Goal: Task Accomplishment & Management: Complete application form

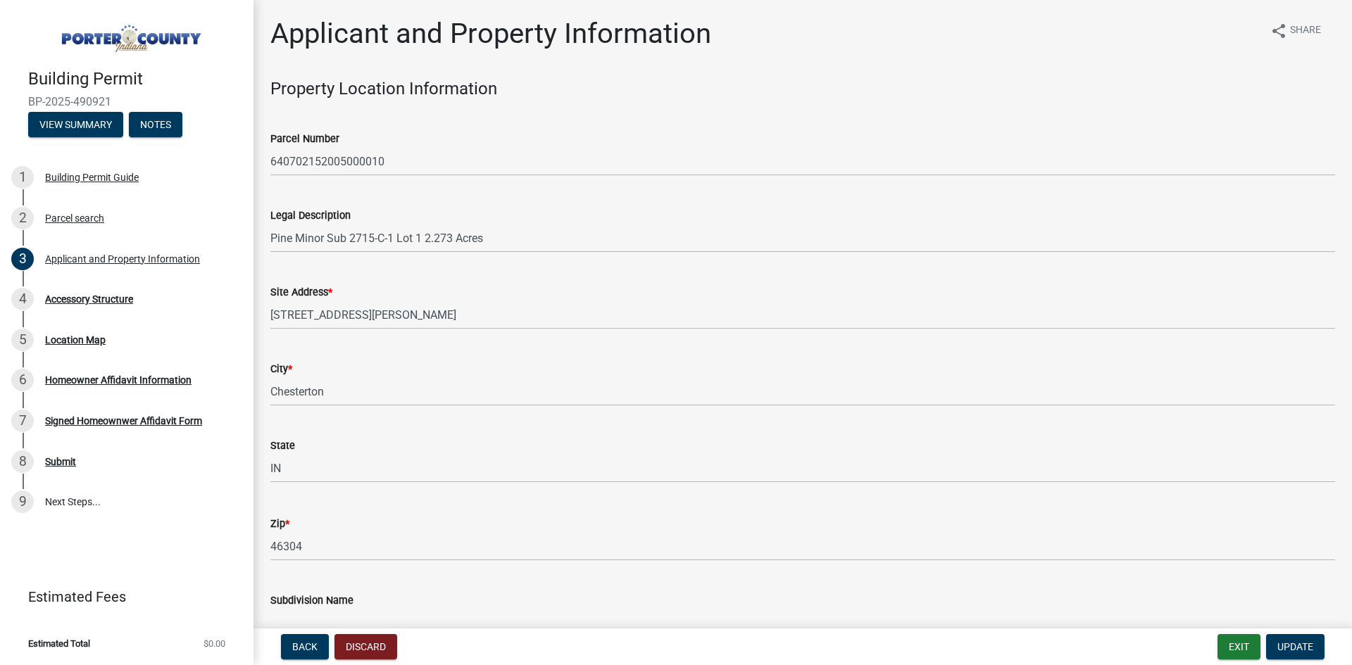
select select "8c5c5d2f-5024-43e1-983d-8a6c0483800f"
select select "ea6751d4-6bf7-4a16-89ee-f7801ab82aa1"
select select "92efe679-05f4-414a-9426-51627fba5de6"
click at [1303, 649] on span "Update" at bounding box center [1295, 646] width 36 height 11
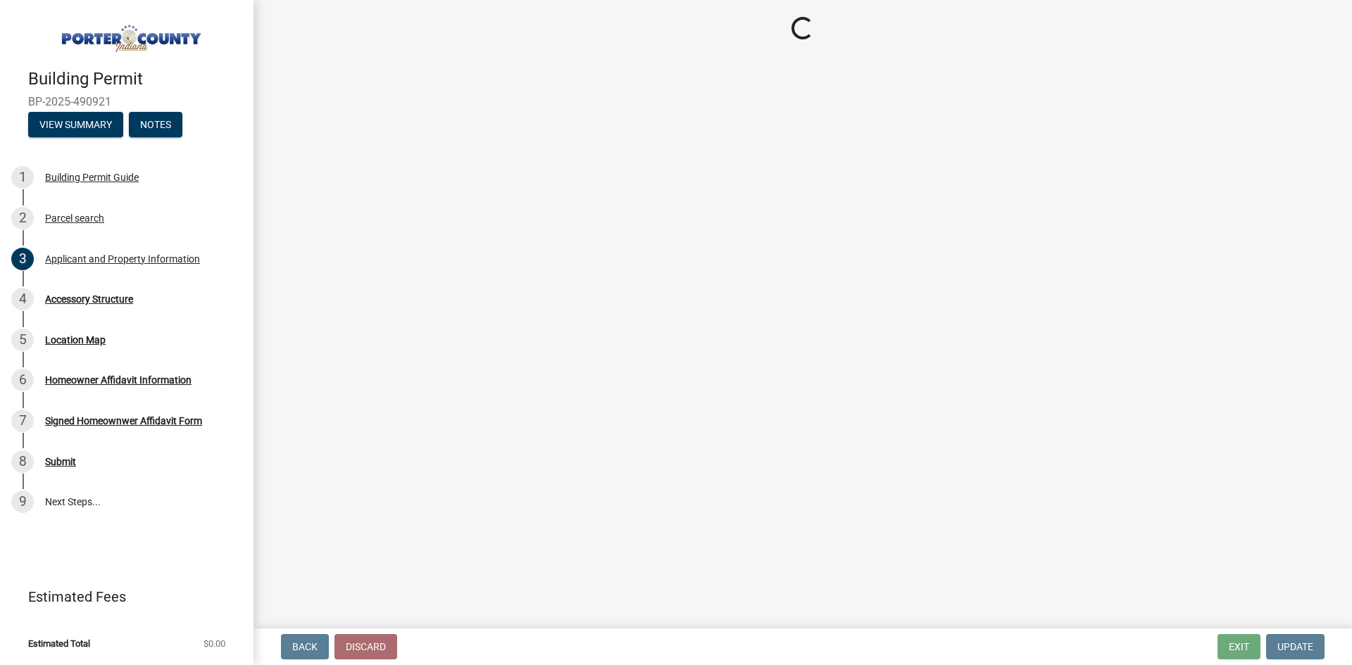
select select "b3000bfd-f408-4deb-8000-b6d1b85894a4"
select select "c9e834ac-bebe-4d20-b79b-0346d2791f6f"
select select "29856c7f-eeba-4e54-97cb-4d08c5c5b677"
select select "d4b8d1da-05eb-44cd-bbb6-c979fa719f22"
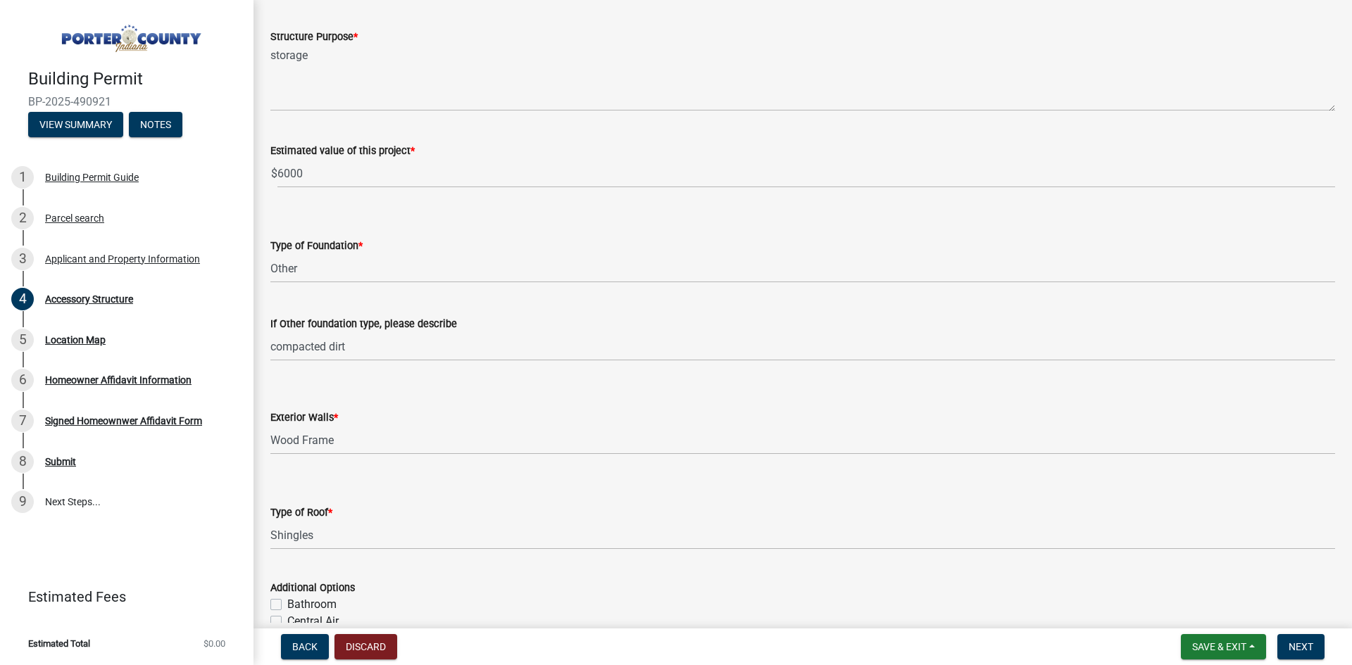
scroll to position [352, 0]
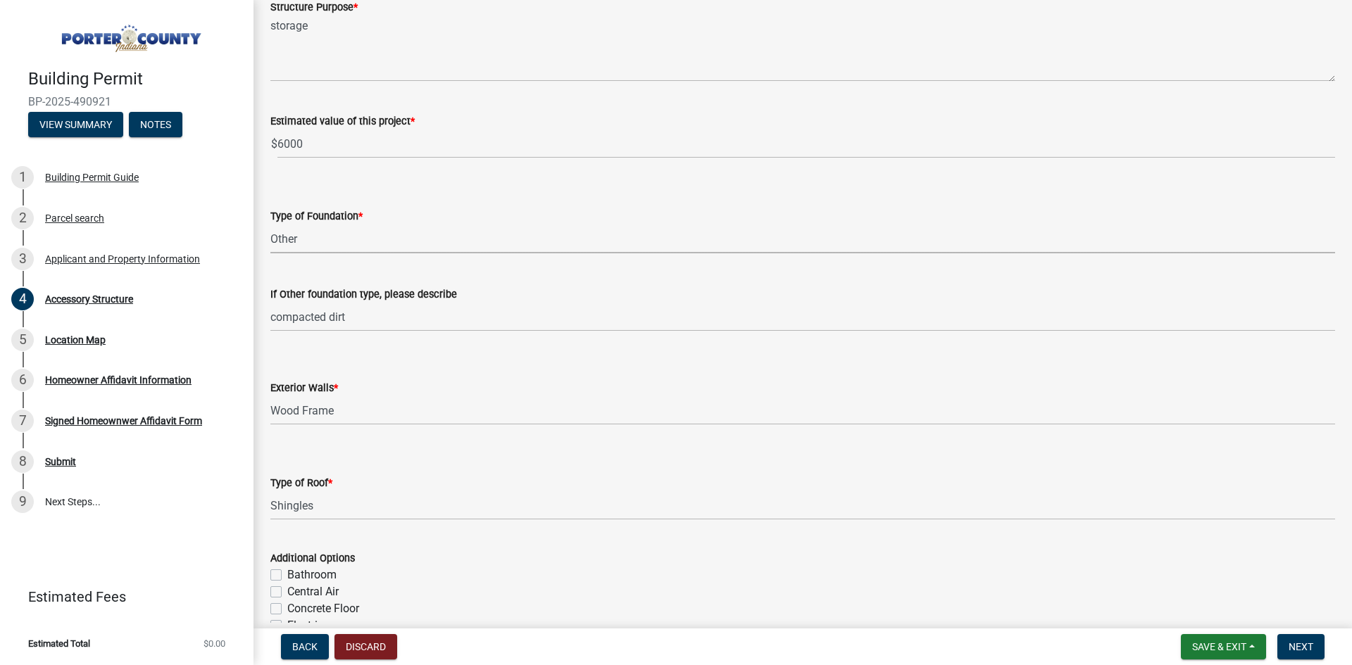
click at [358, 230] on select "Select Item... Concrete Block Poured Concrete Post Frame Other" at bounding box center [802, 239] width 1065 height 29
click at [270, 225] on select "Select Item... Concrete Block Poured Concrete Post Frame Other" at bounding box center [802, 239] width 1065 height 29
click at [529, 377] on form "Exterior Walls * Select Item... Masonry Wood Frame Post Frame Steel Frame" at bounding box center [802, 394] width 1065 height 63
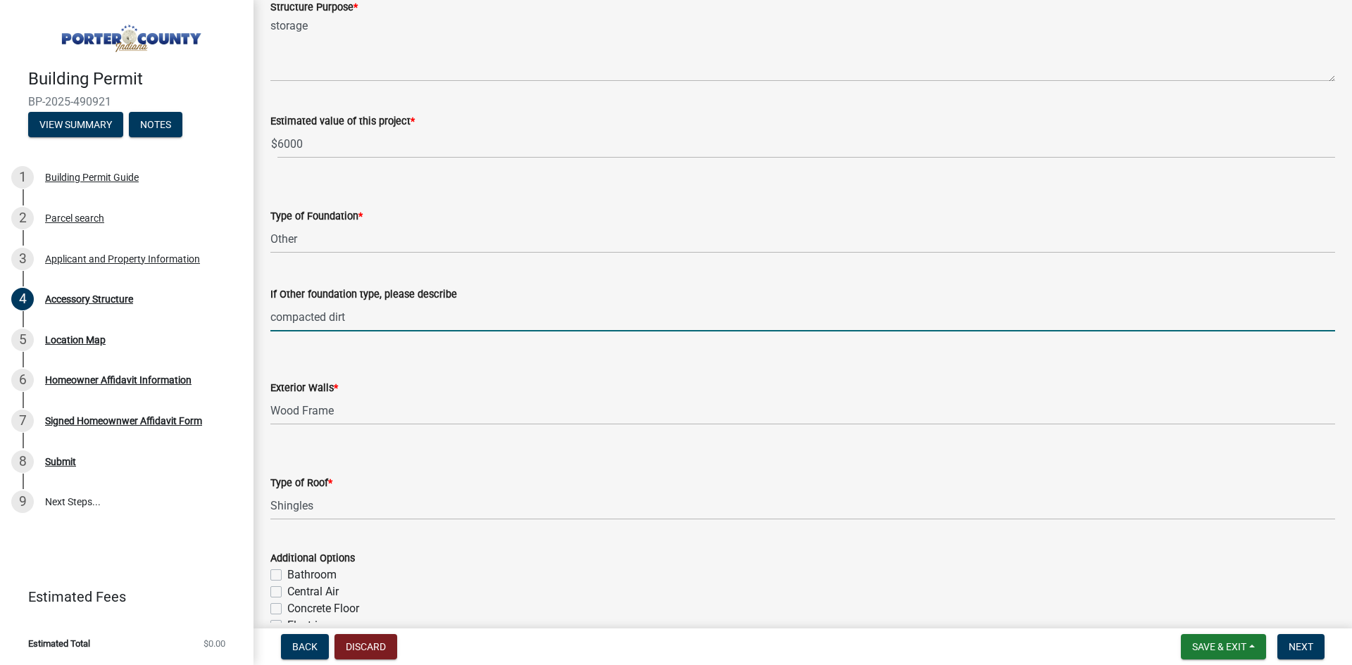
click at [423, 317] on input "compacted dirt" at bounding box center [802, 317] width 1065 height 29
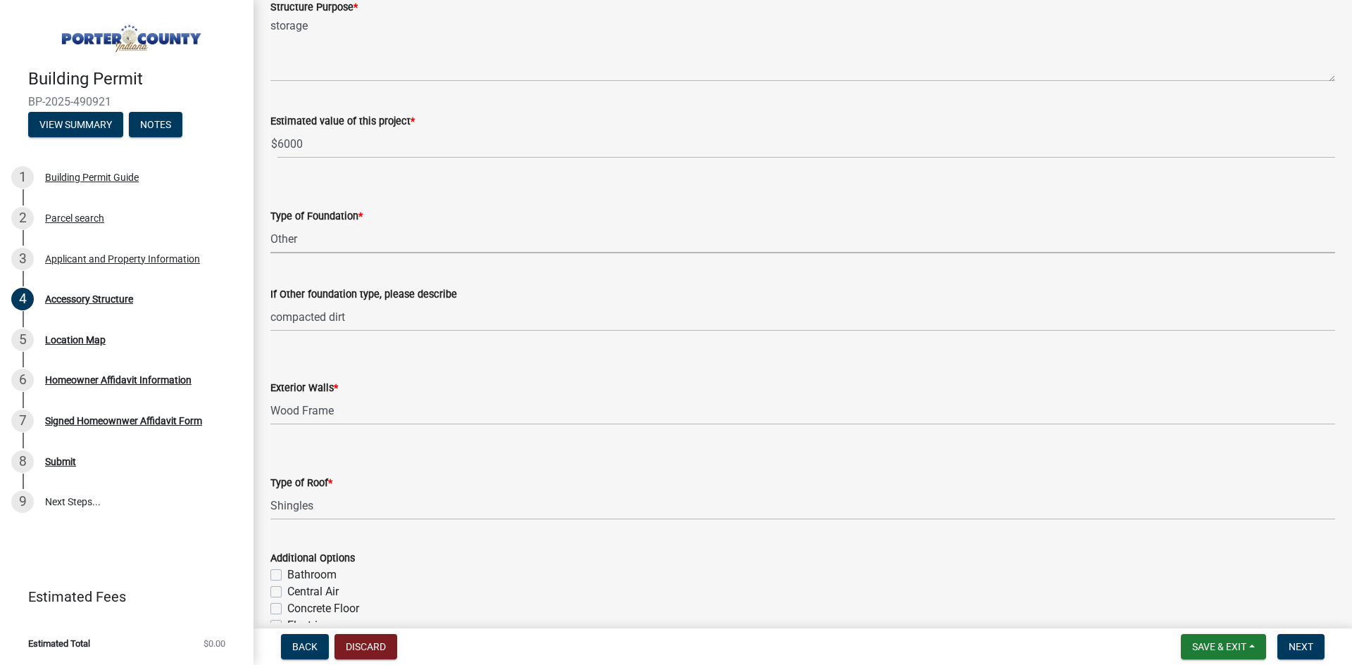
click at [349, 242] on select "Select Item... Concrete Block Poured Concrete Post Frame Other" at bounding box center [802, 239] width 1065 height 29
click at [270, 225] on select "Select Item... Concrete Block Poured Concrete Post Frame Other" at bounding box center [802, 239] width 1065 height 29
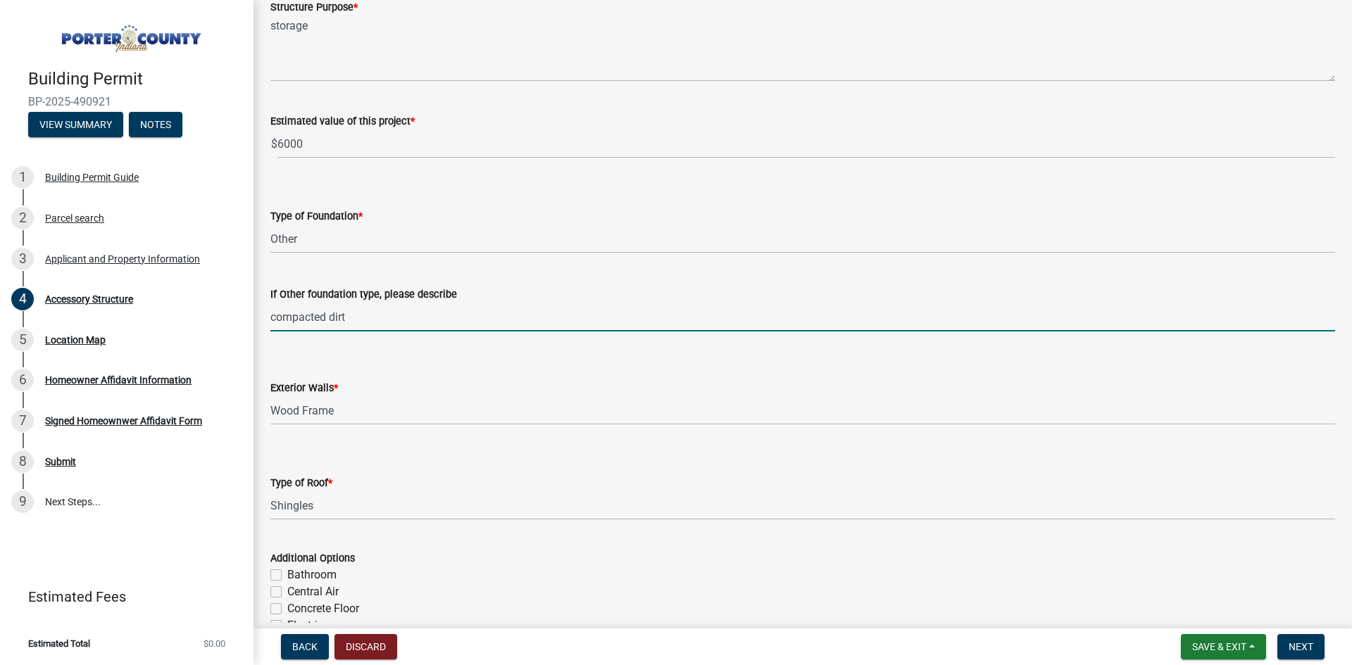
click at [403, 324] on input "compacted dirt" at bounding box center [802, 317] width 1065 height 29
click at [406, 311] on input "compacted dirt, stone, and treated lumber" at bounding box center [802, 317] width 1065 height 29
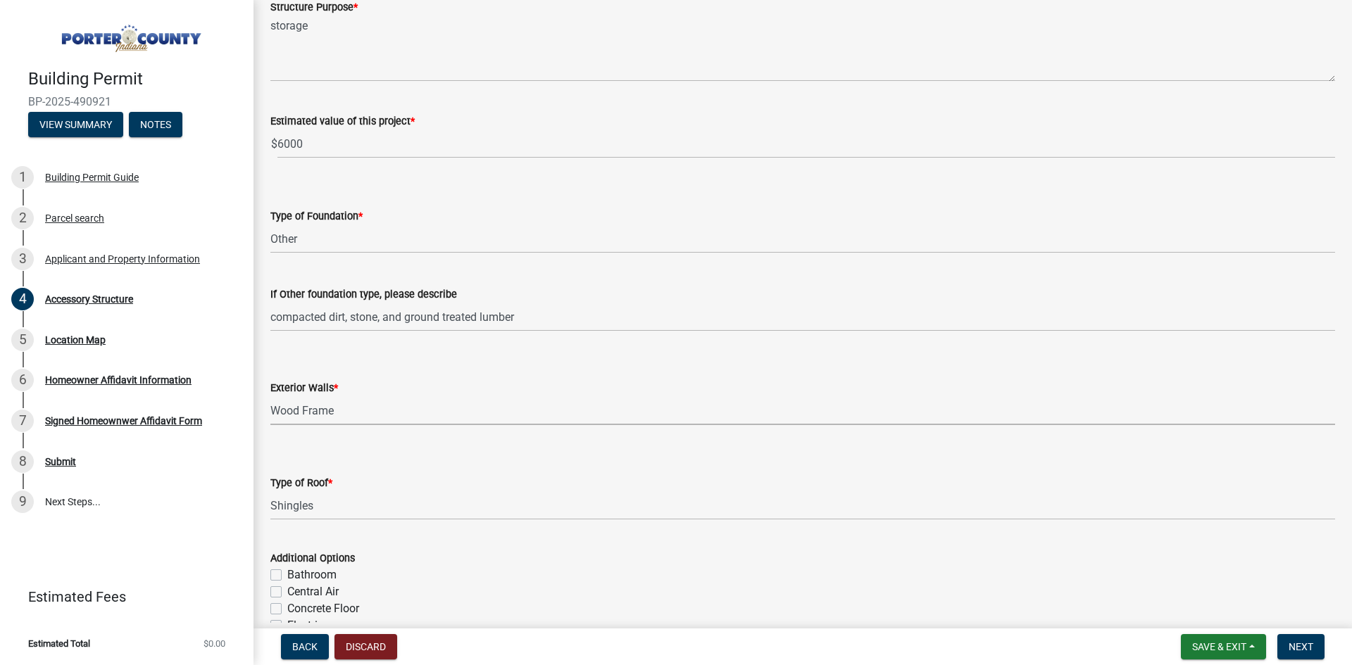
click at [389, 416] on select "Select Item... Masonry Wood Frame Post Frame Steel Frame" at bounding box center [802, 410] width 1065 height 29
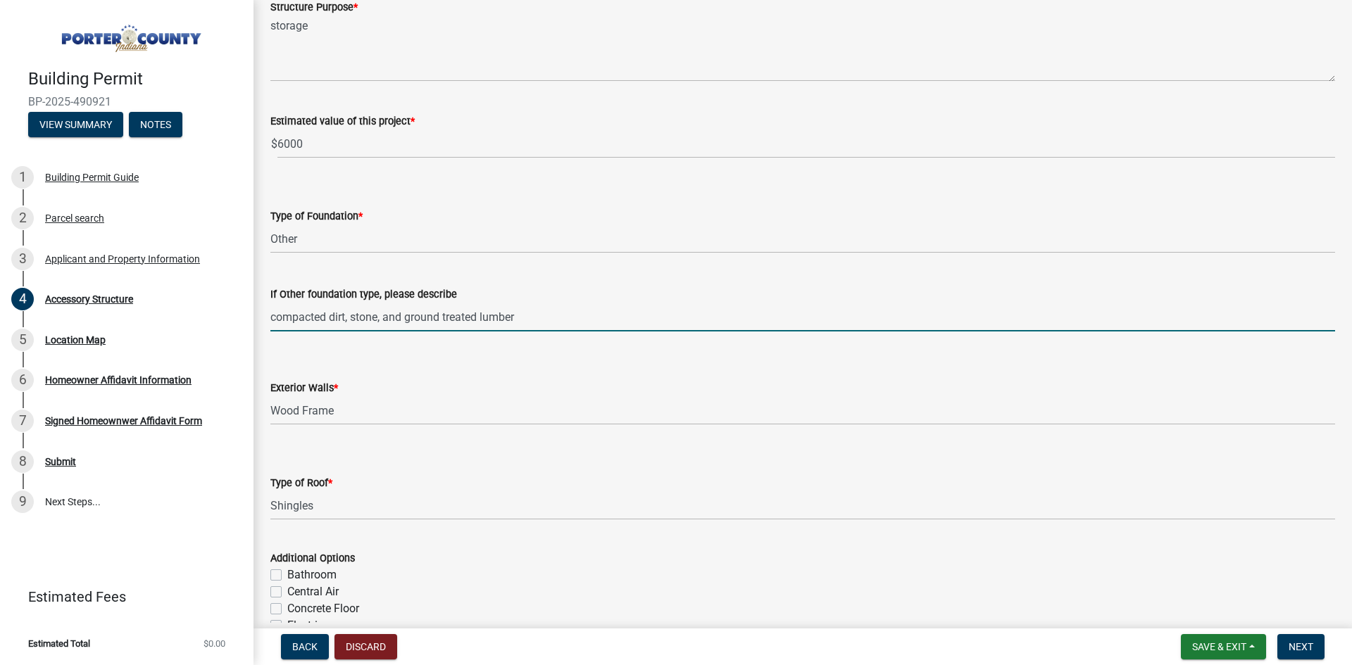
click at [481, 315] on input "compacted dirt, stone, and ground treated lumber" at bounding box center [802, 317] width 1065 height 29
click at [444, 317] on input "compacted dirt, stone, and ground treated lumber" at bounding box center [802, 317] width 1065 height 29
click at [536, 425] on select "Select Item... Masonry Wood Frame Post Frame Steel Frame" at bounding box center [802, 410] width 1065 height 29
click at [477, 313] on input "compacted dirt, stone, and ground ground/treated lumber" at bounding box center [802, 317] width 1065 height 29
type input "compacted dirt, stone, and ground contact/treated lumber"
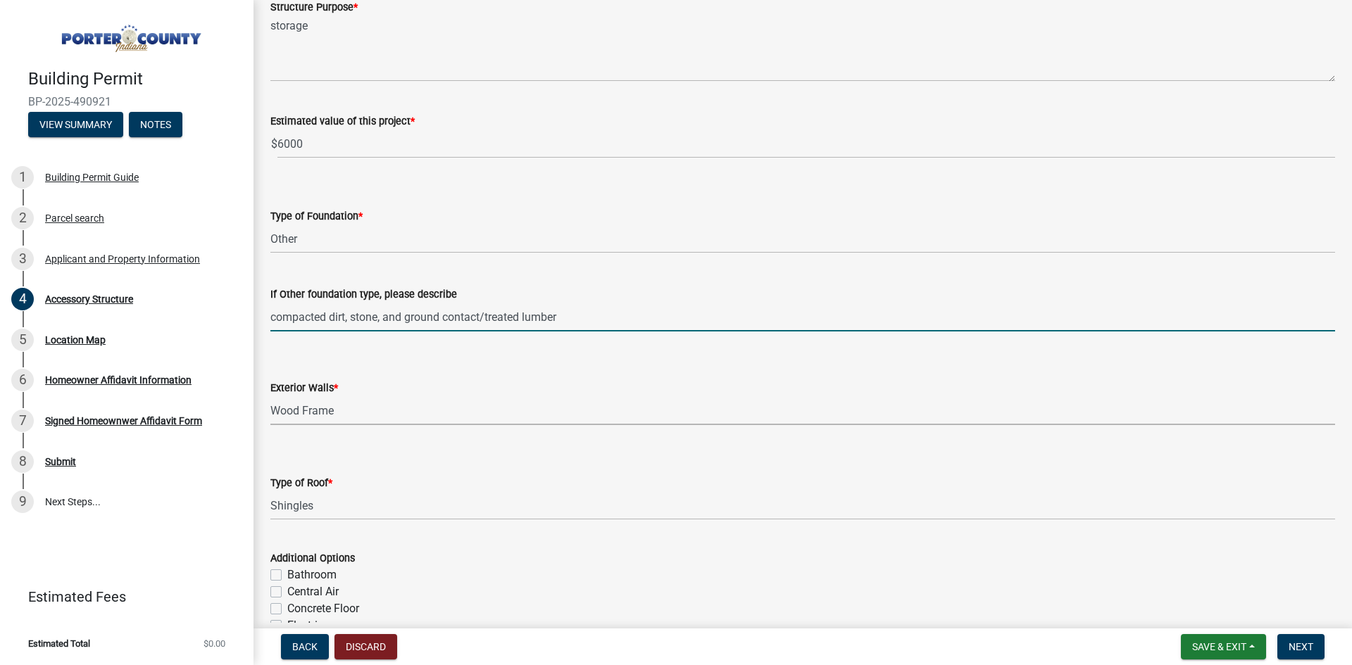
click at [424, 403] on select "Select Item... Masonry Wood Frame Post Frame Steel Frame" at bounding box center [802, 410] width 1065 height 29
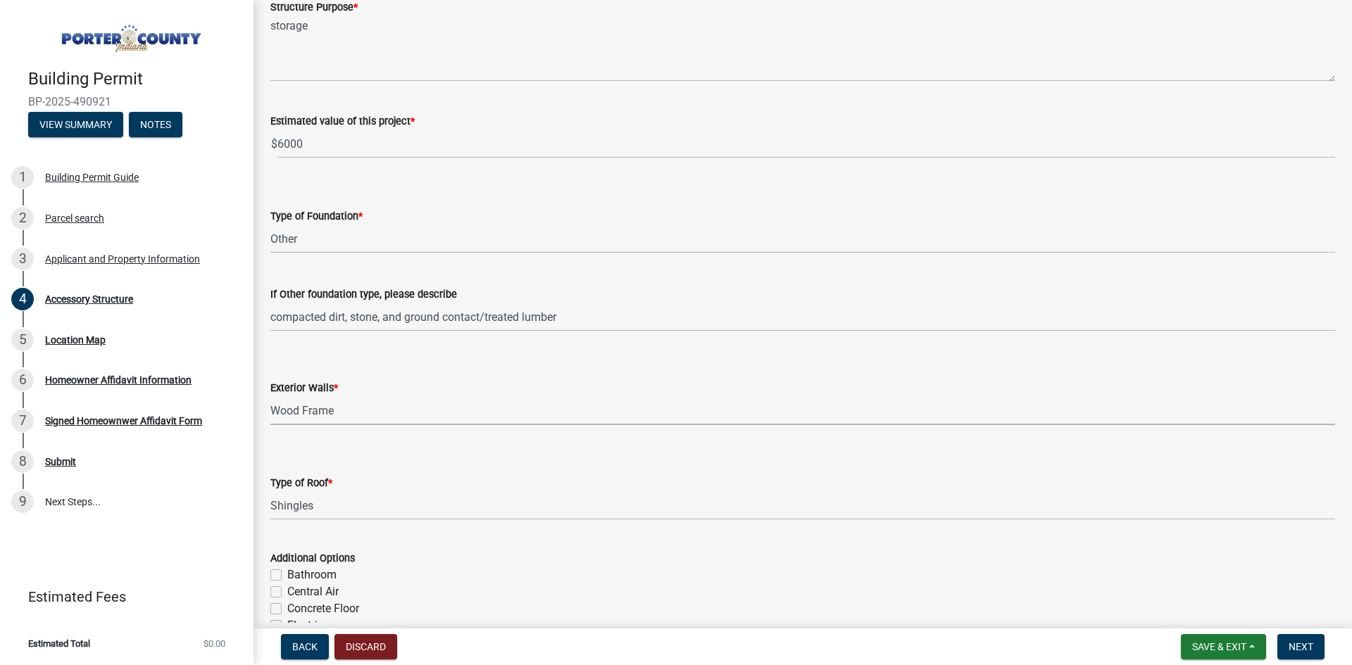
click at [270, 396] on select "Select Item... Masonry Wood Frame Post Frame Steel Frame" at bounding box center [802, 410] width 1065 height 29
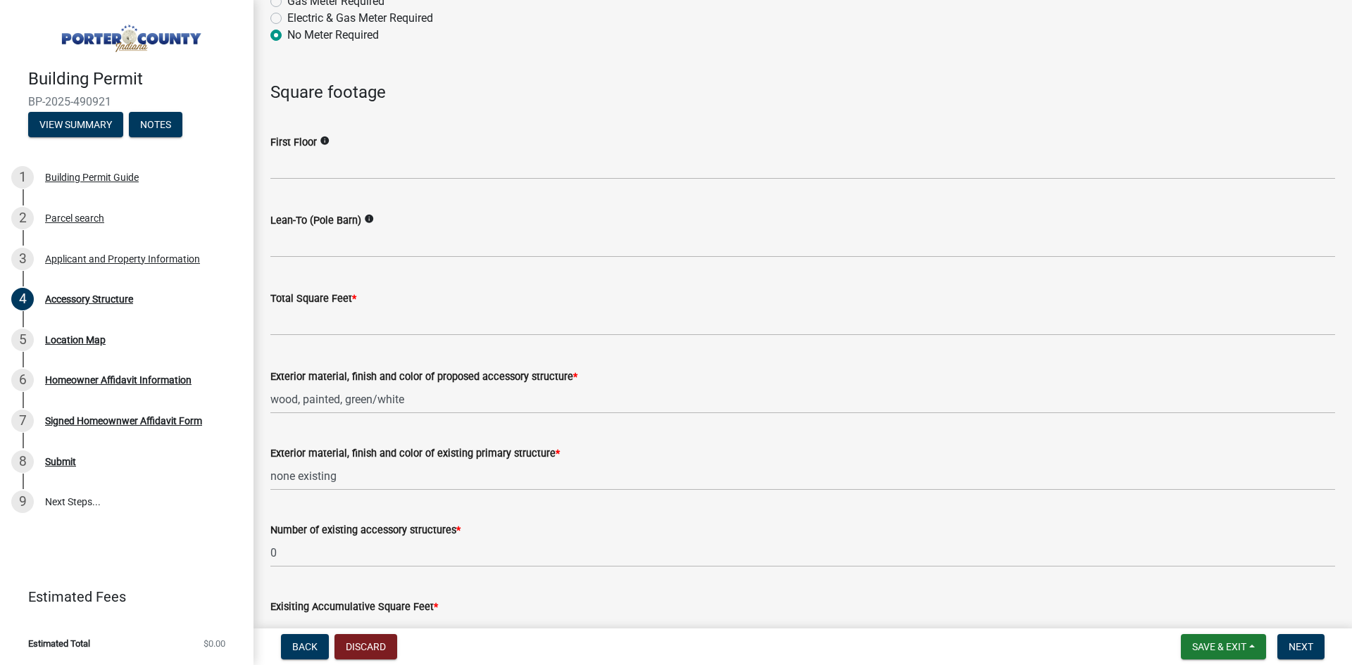
scroll to position [1127, 0]
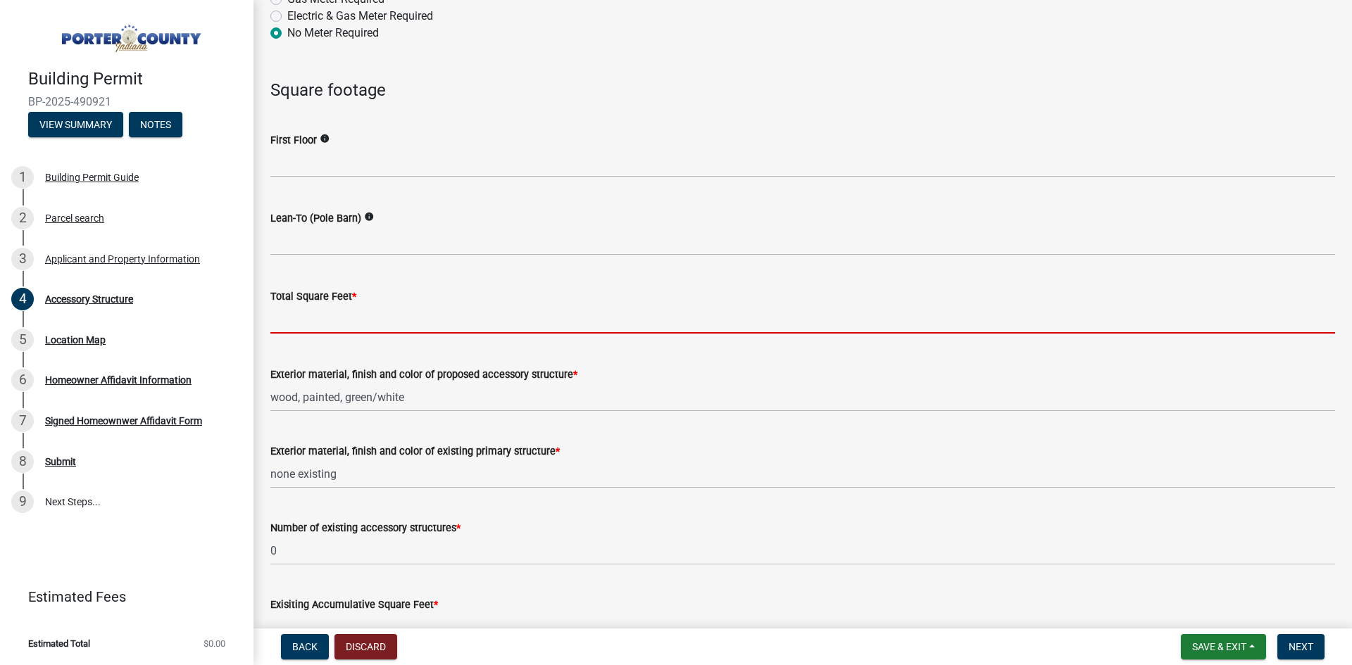
click at [357, 320] on input "text" at bounding box center [802, 319] width 1065 height 29
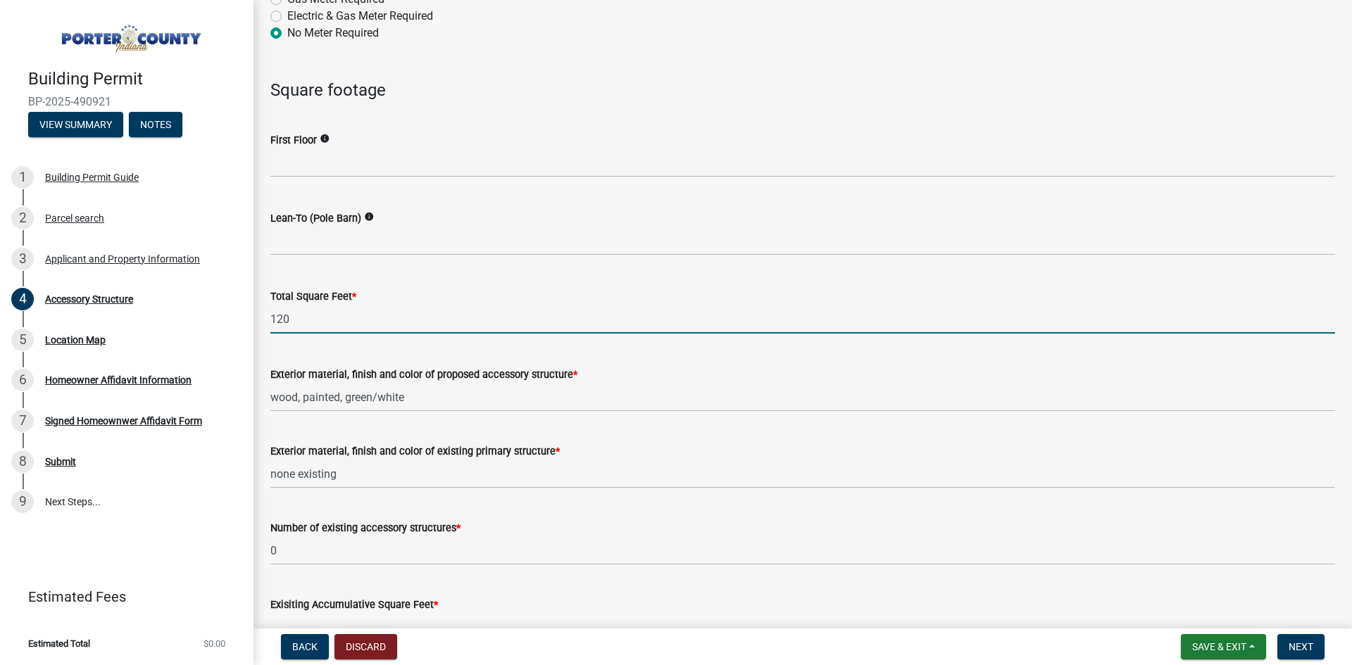
type input "120"
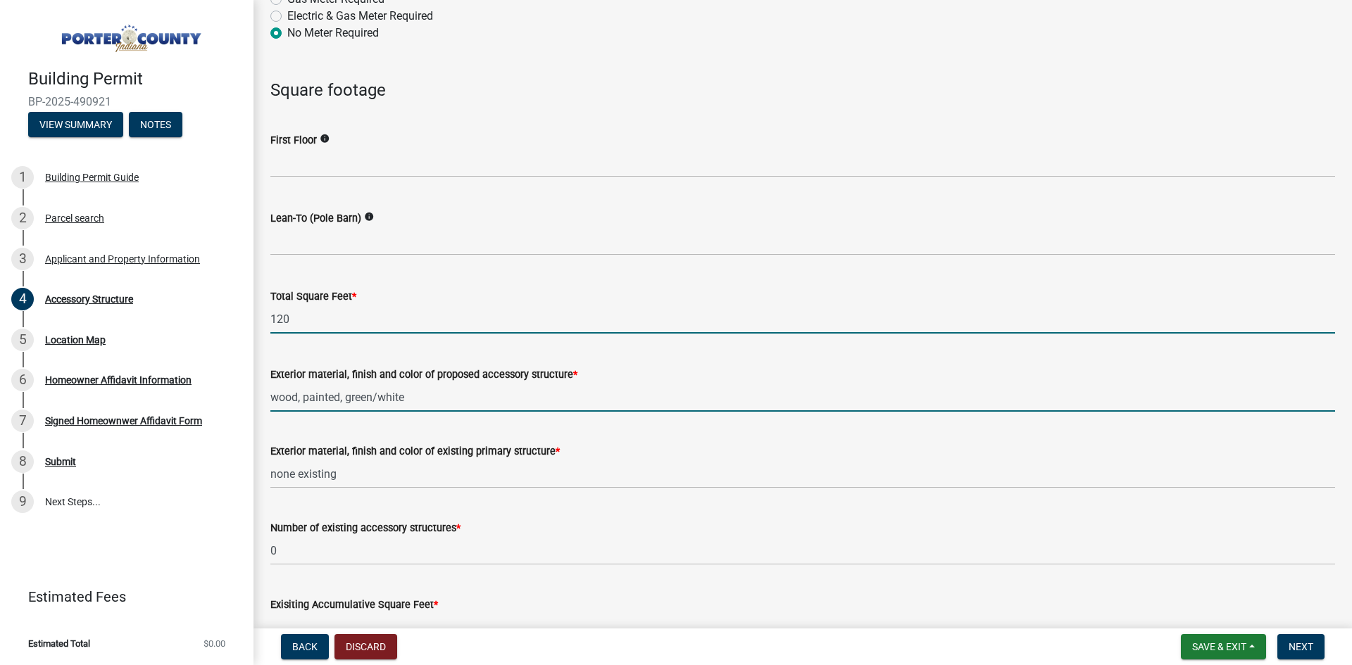
click at [425, 399] on input "wood, painted, green/white" at bounding box center [802, 397] width 1065 height 29
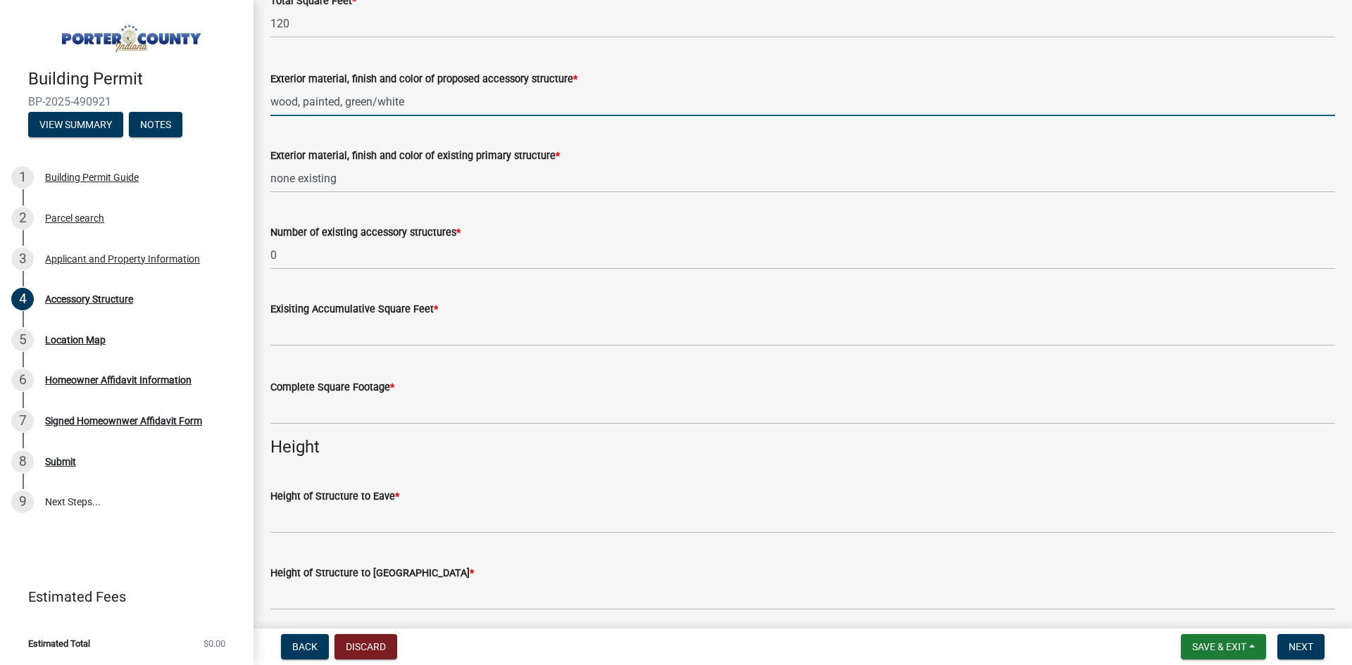
scroll to position [1479, 0]
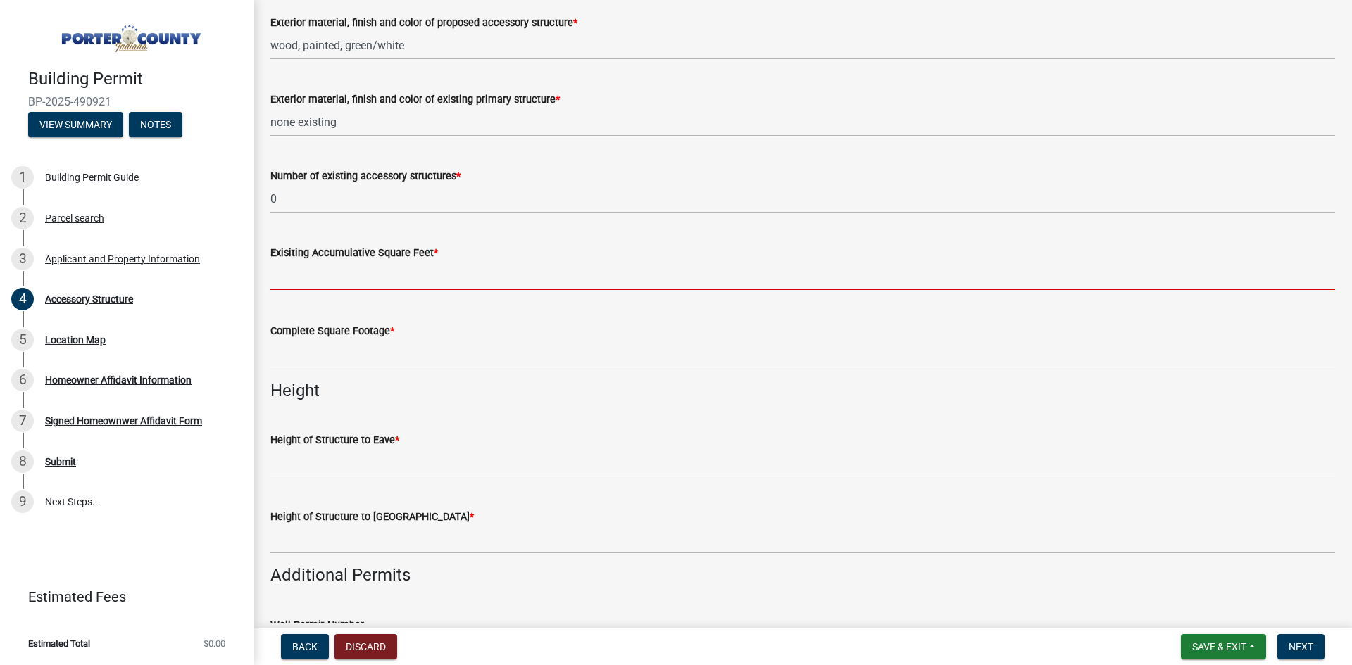
click at [371, 279] on input "text" at bounding box center [802, 275] width 1065 height 29
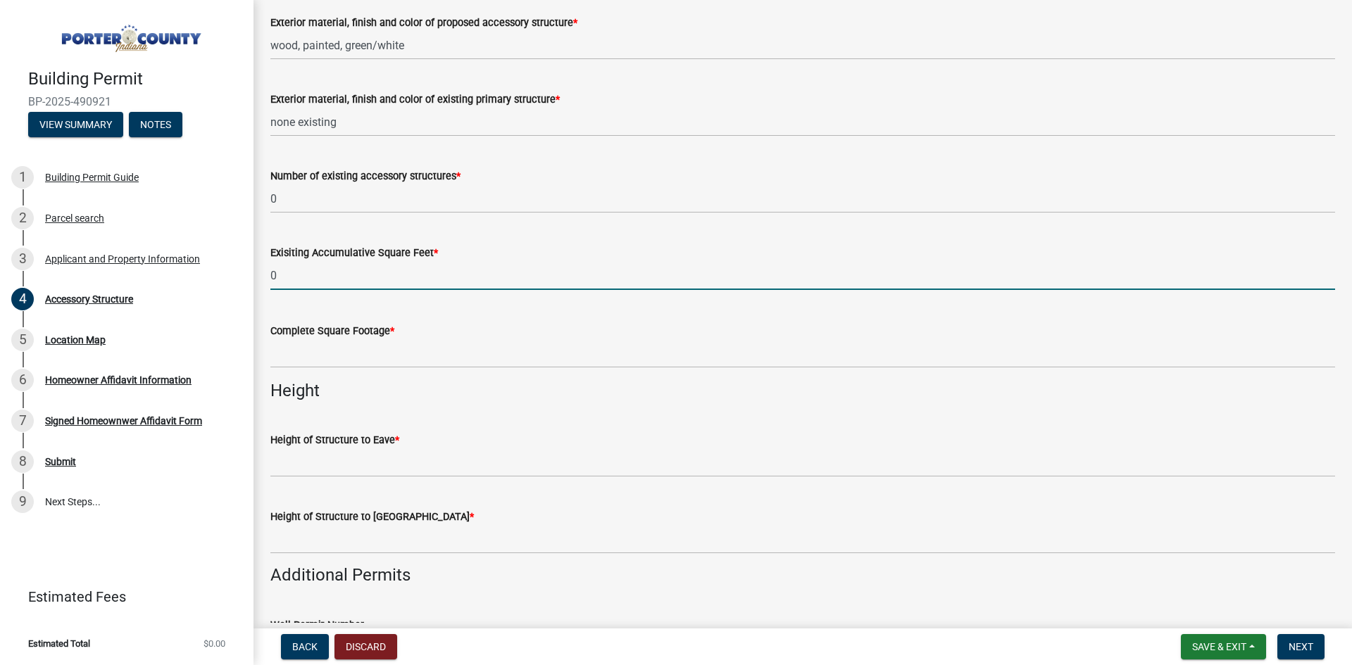
type input "0"
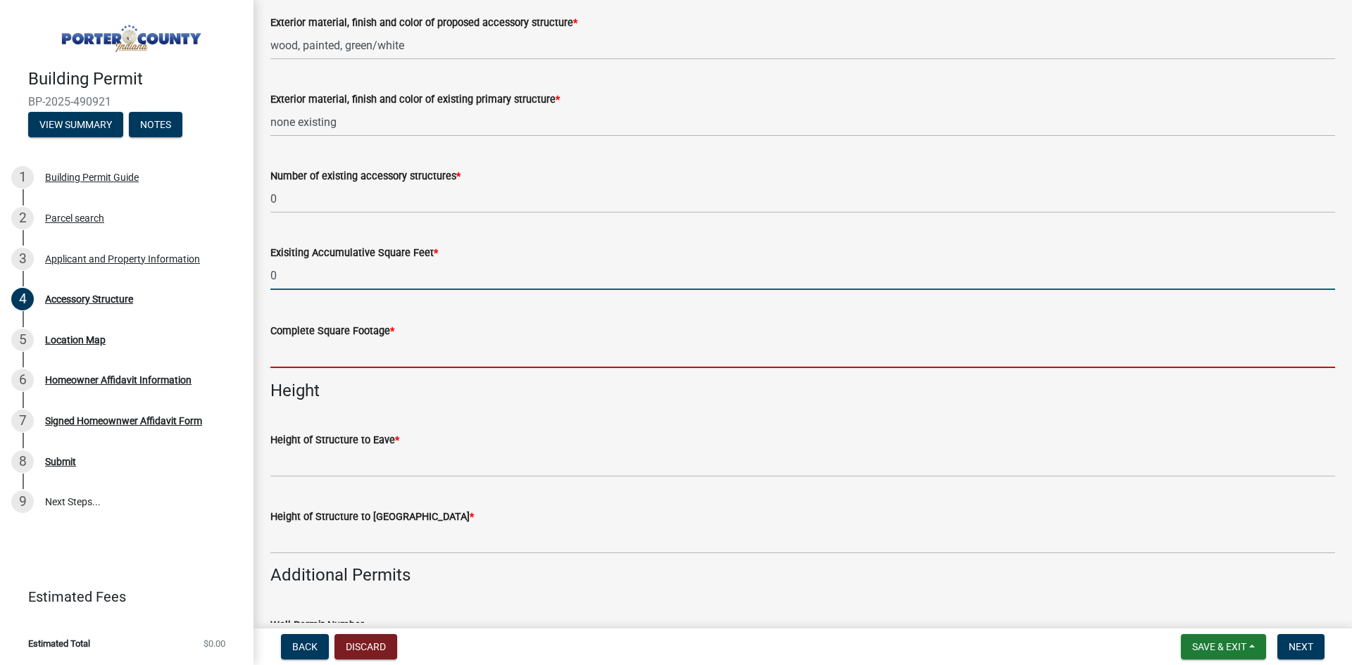
click at [357, 355] on input "text" at bounding box center [802, 353] width 1065 height 29
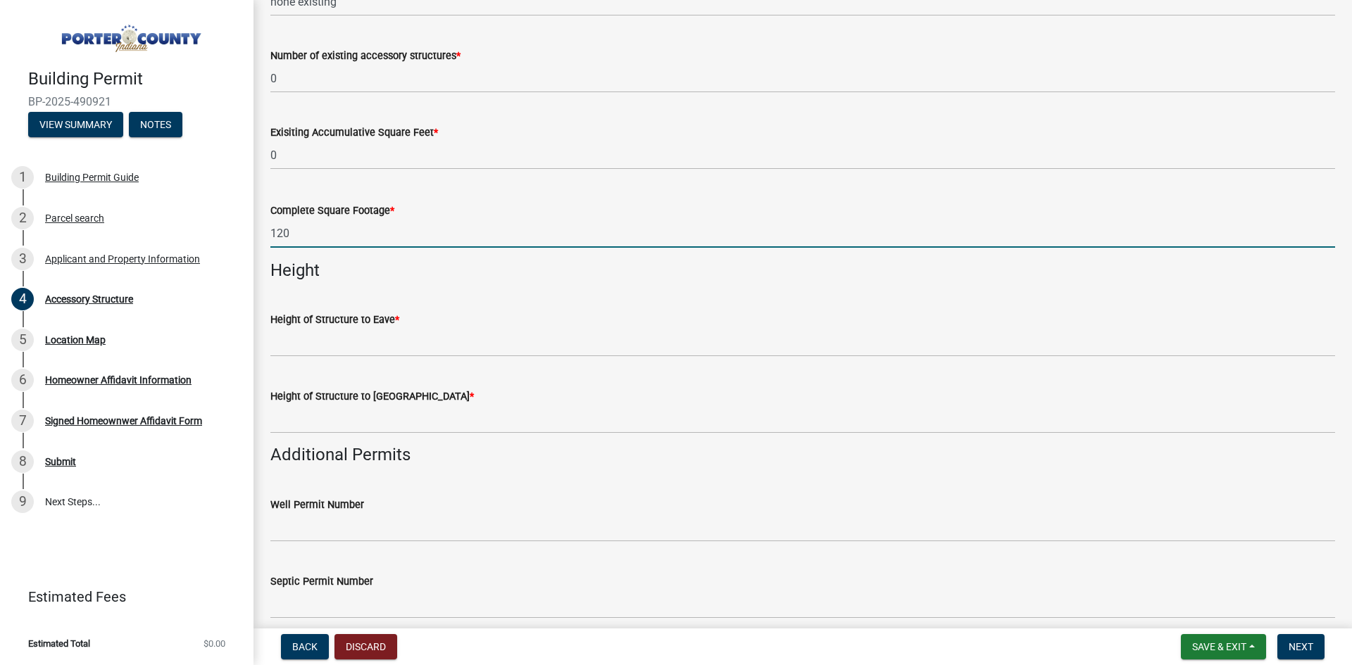
scroll to position [1620, 0]
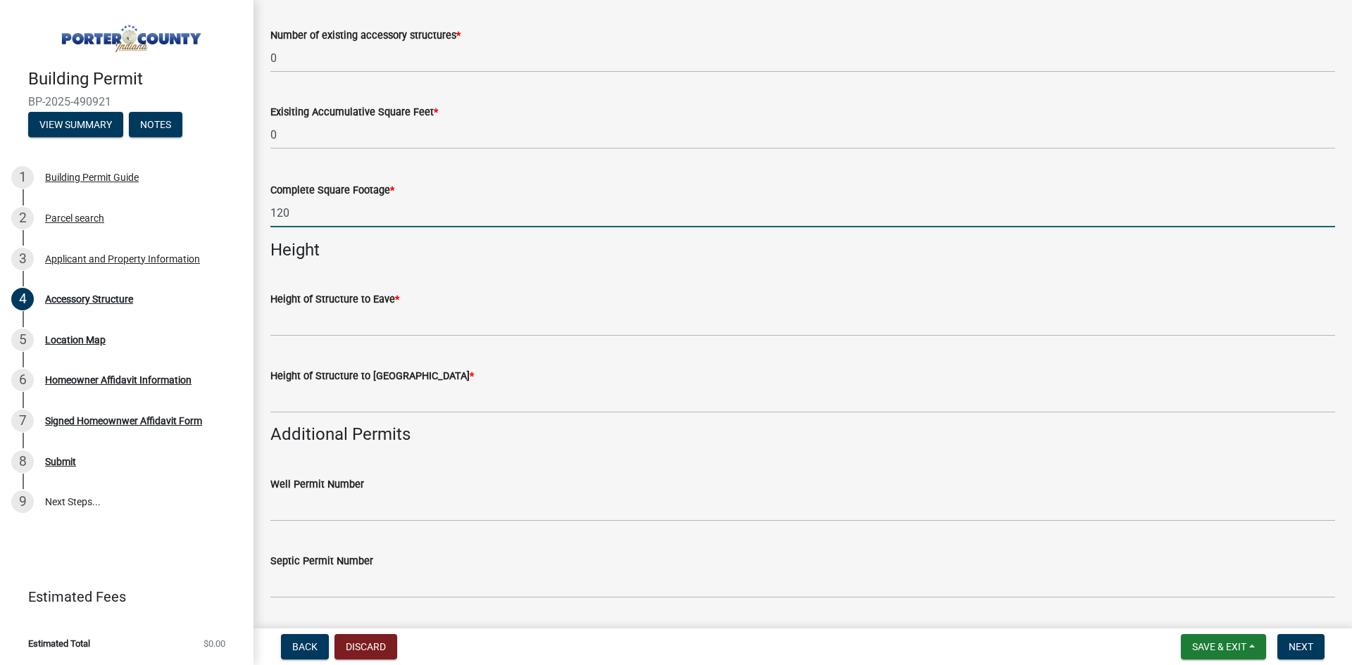
type input "120"
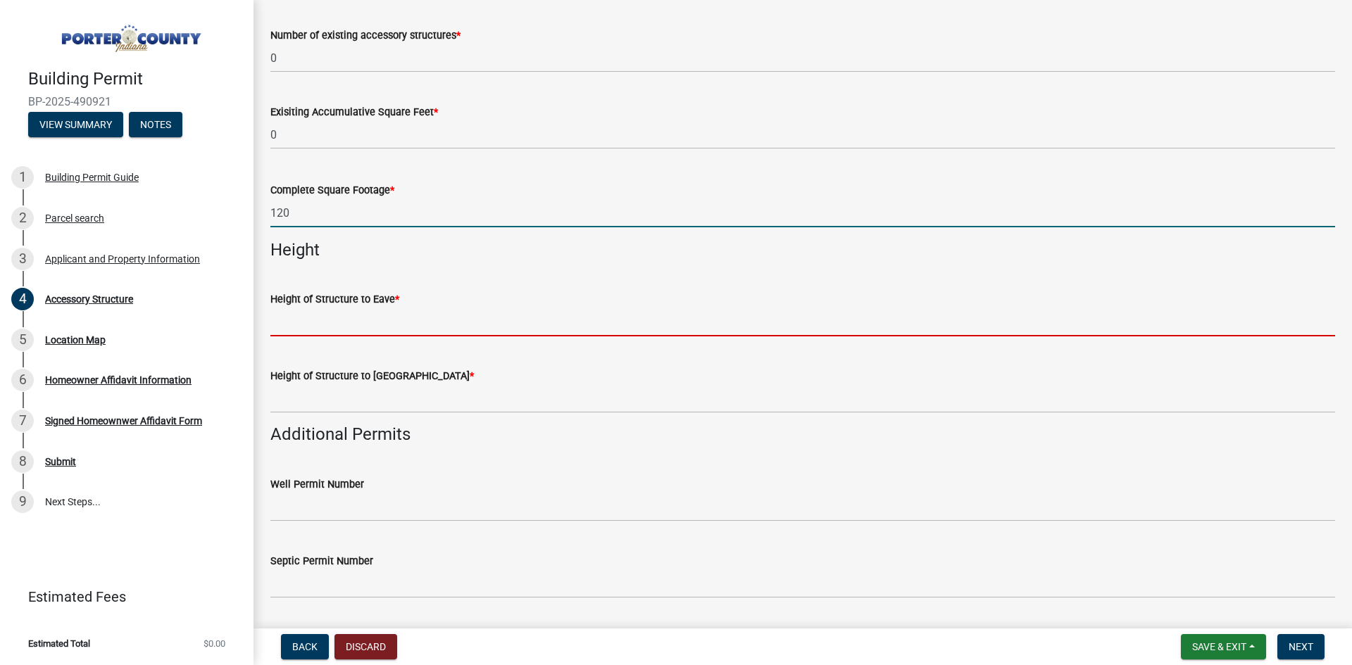
click at [370, 324] on input "Height of Structure to Eave *" at bounding box center [802, 322] width 1065 height 29
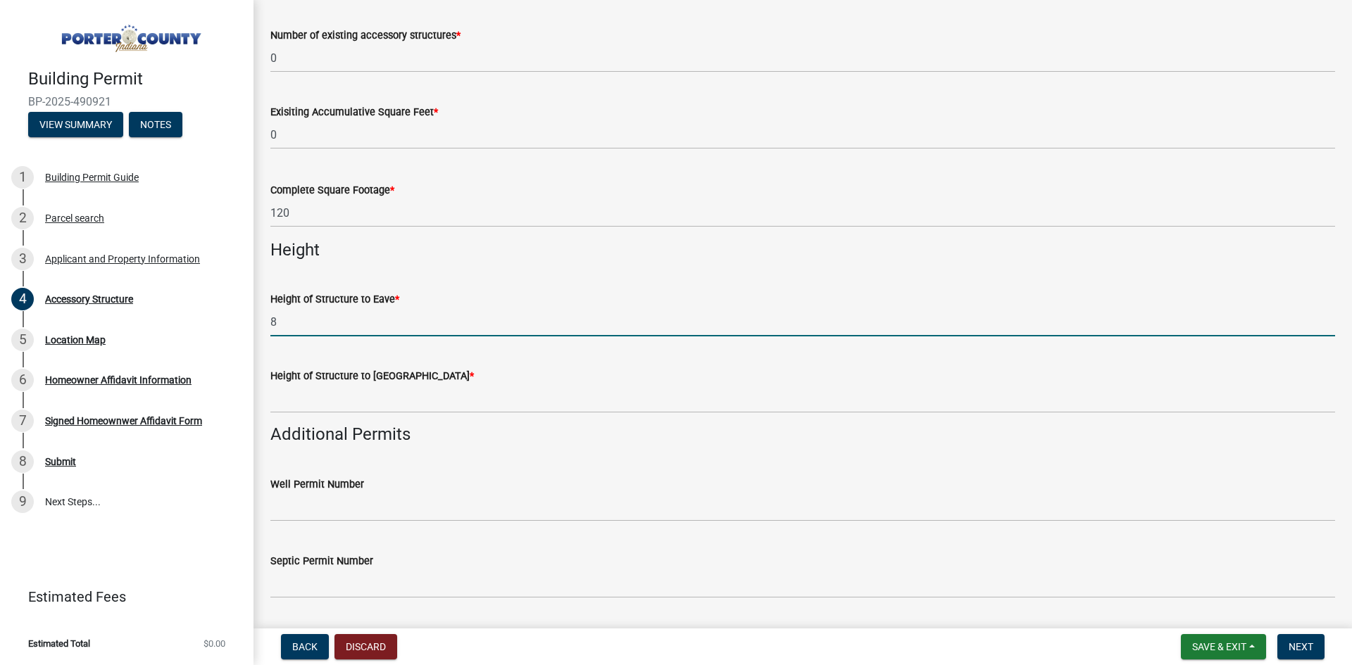
type input "8"
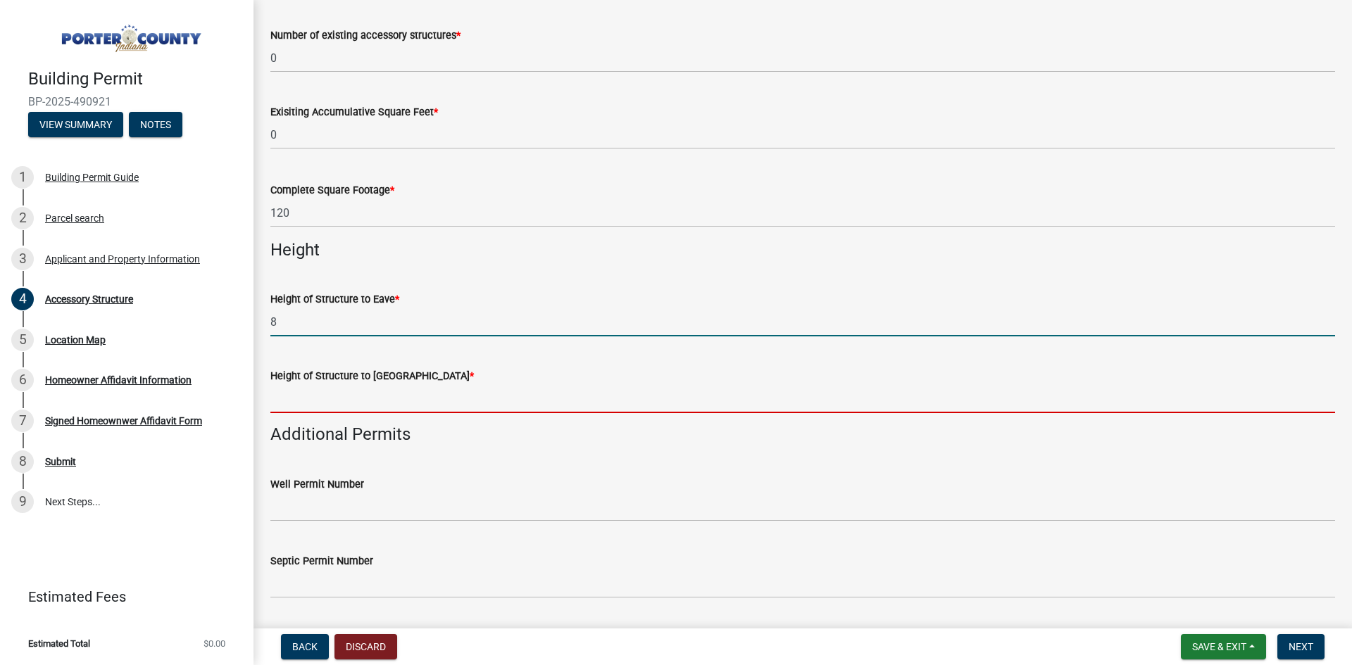
click at [330, 394] on input "Height of Structure to Roof Peak *" at bounding box center [802, 398] width 1065 height 29
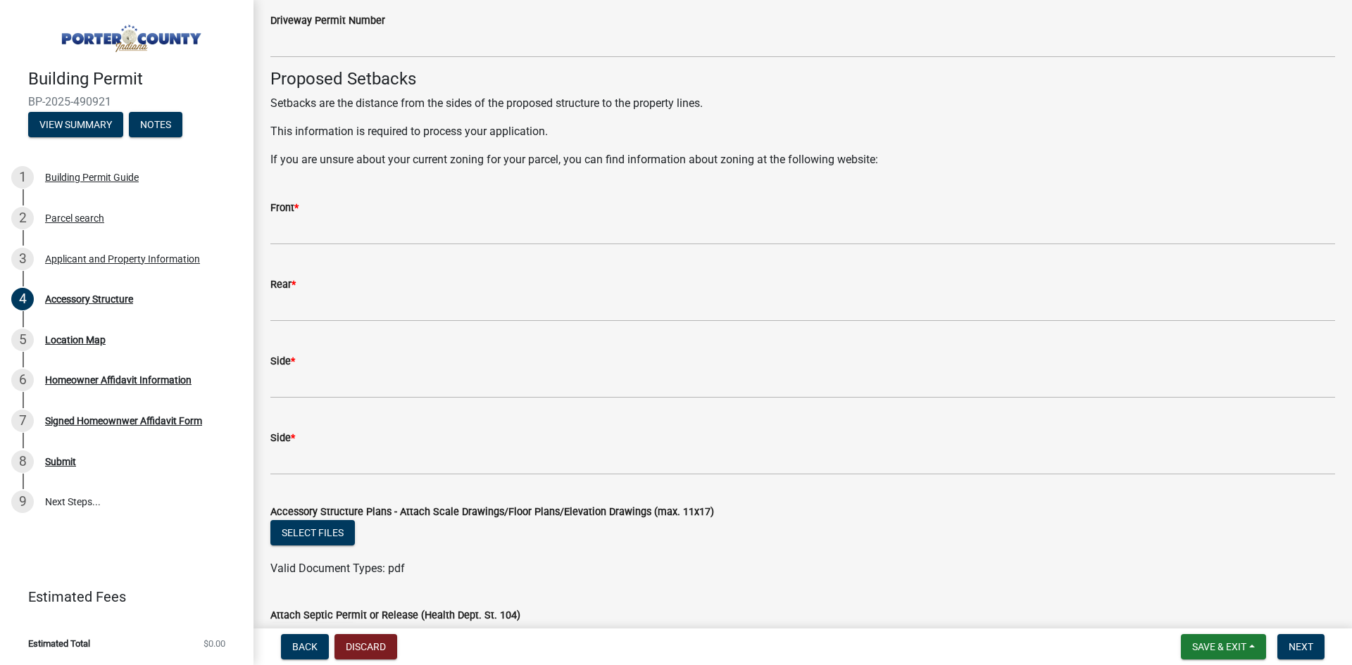
scroll to position [2292, 0]
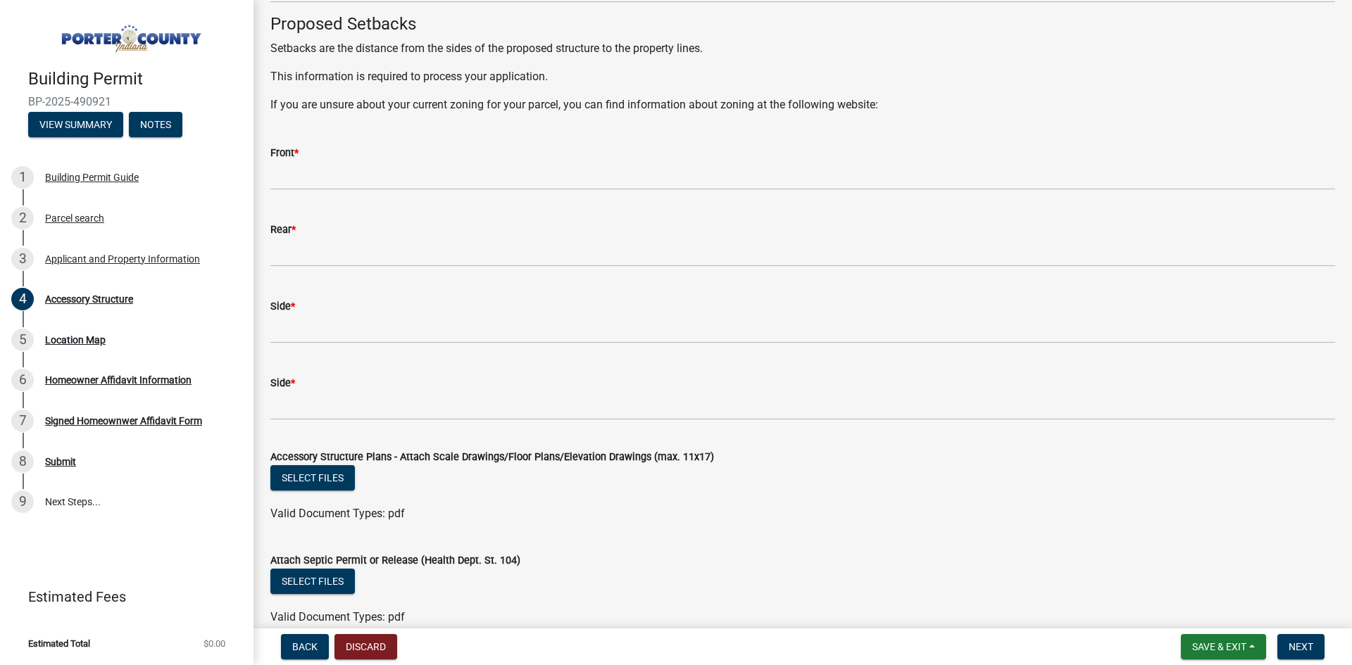
type input "10'4""
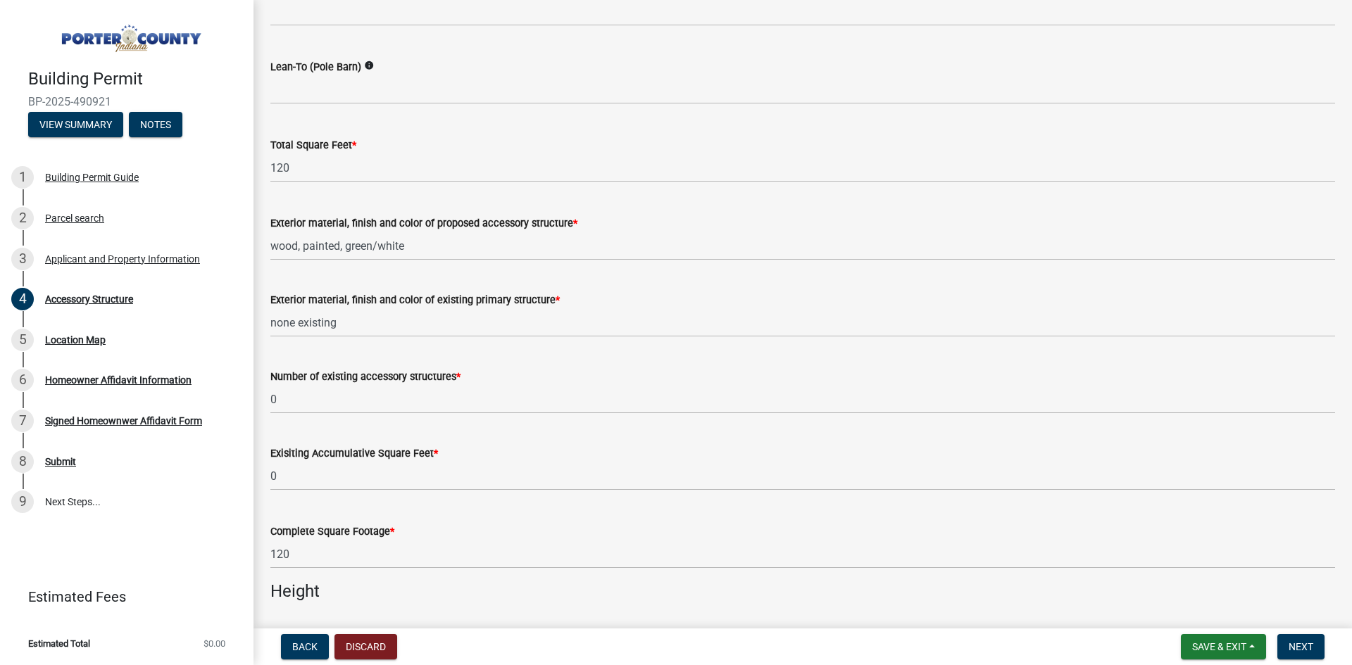
scroll to position [1165, 0]
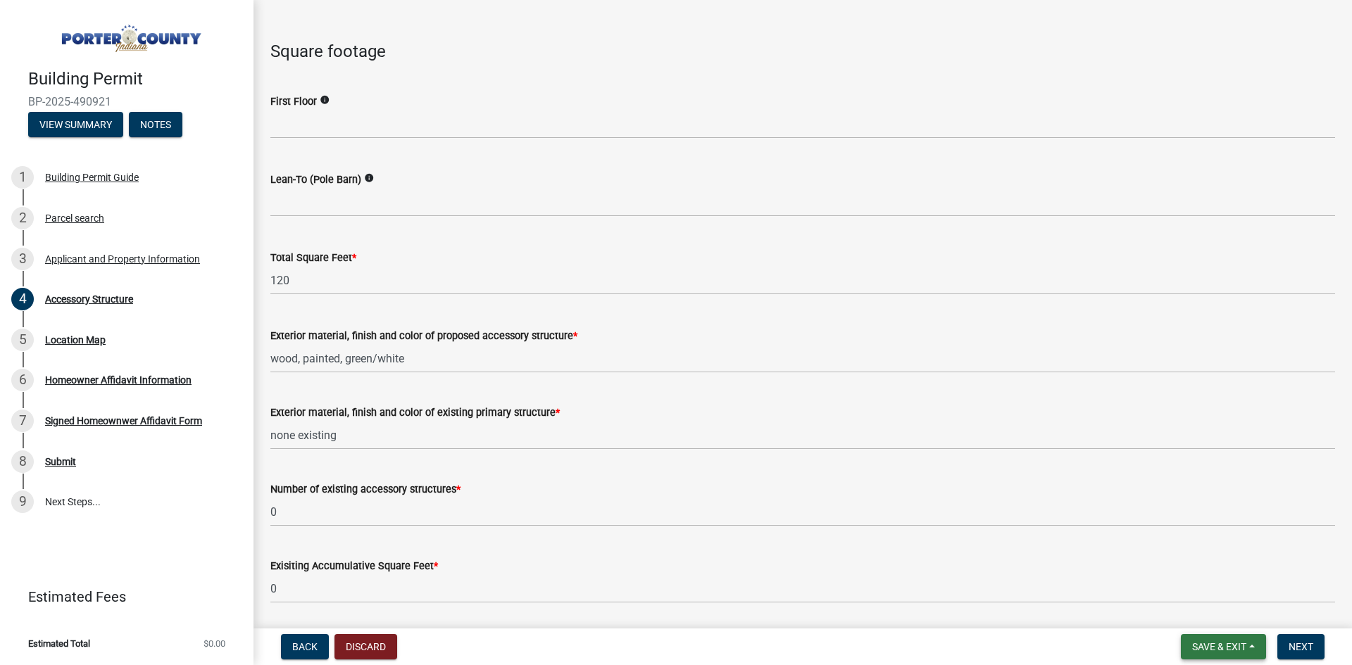
click at [1210, 649] on span "Save & Exit" at bounding box center [1219, 646] width 54 height 11
click at [1192, 580] on button "Save" at bounding box center [1209, 577] width 113 height 34
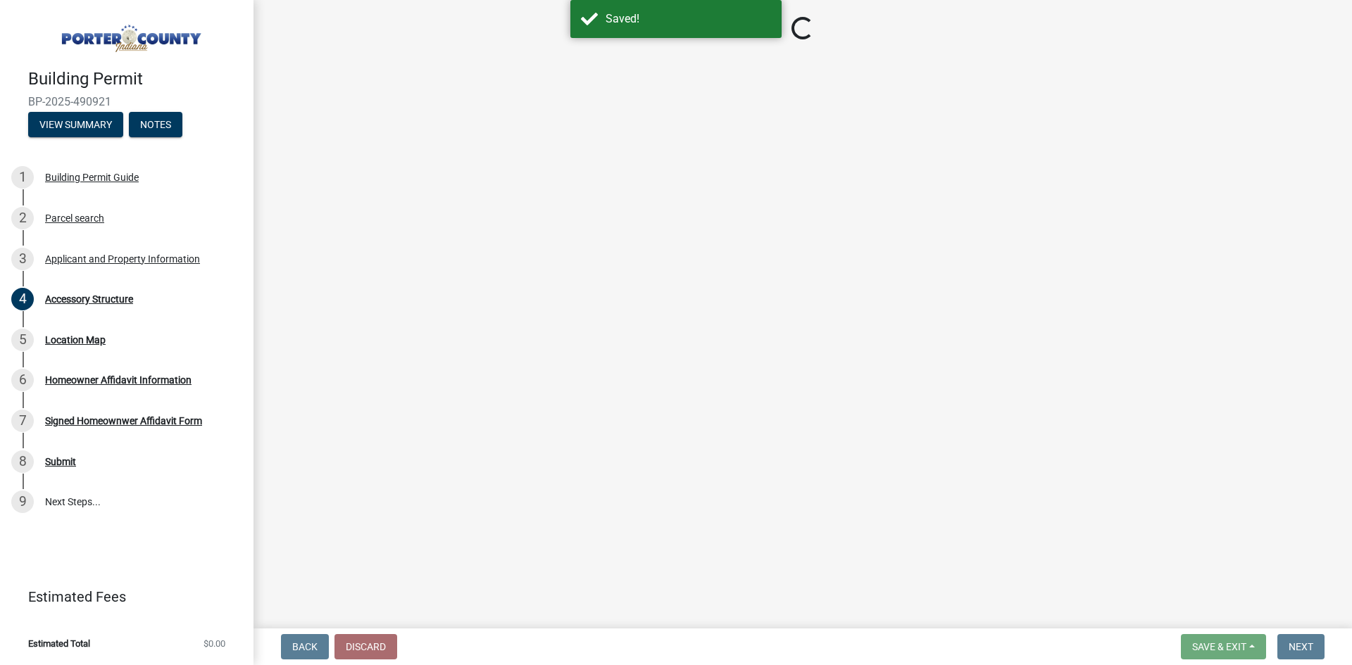
select select "b3000bfd-f408-4deb-8000-b6d1b85894a4"
select select "c9e834ac-bebe-4d20-b79b-0346d2791f6f"
select select "29856c7f-eeba-4e54-97cb-4d08c5c5b677"
select select "d4b8d1da-05eb-44cd-bbb6-c979fa719f22"
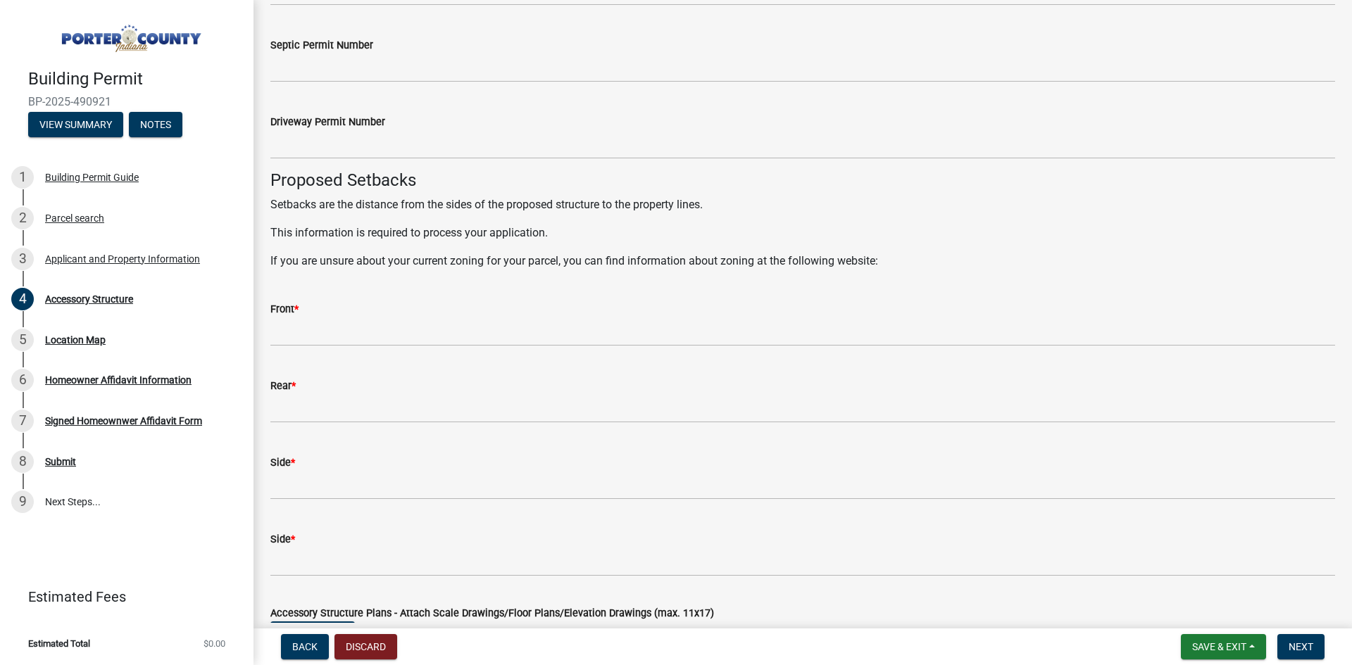
scroll to position [2183, 0]
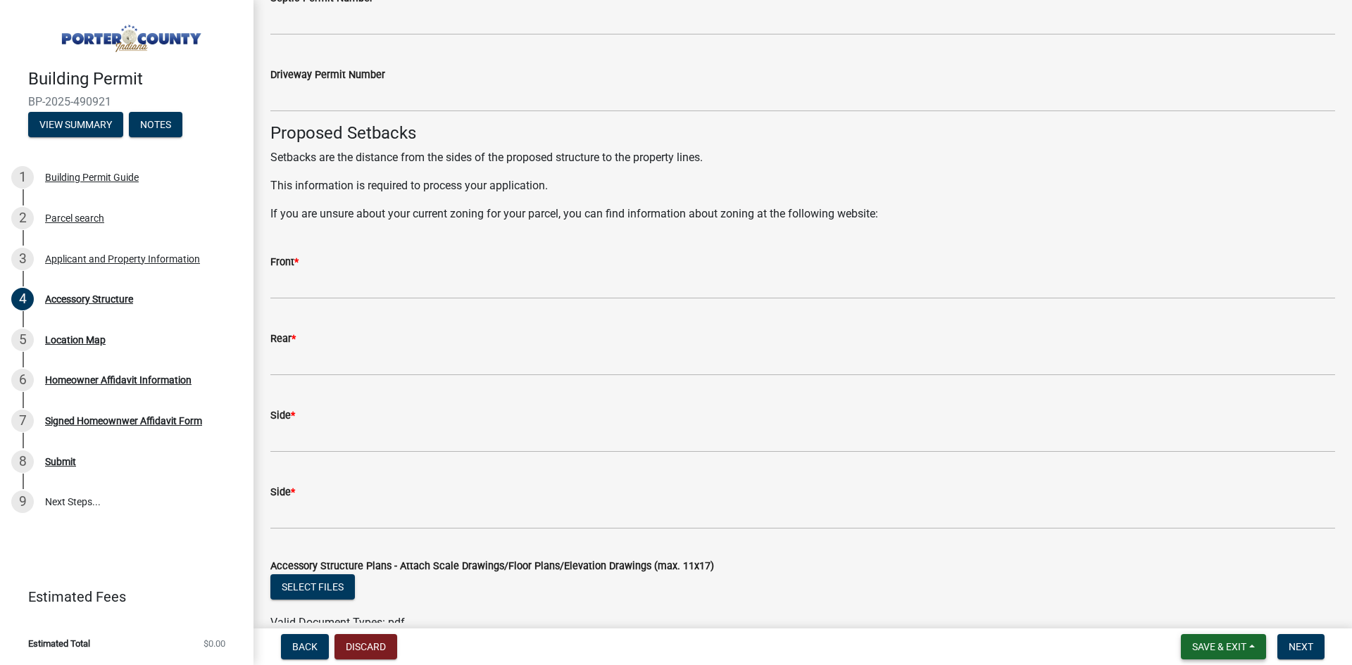
click at [1198, 646] on span "Save & Exit" at bounding box center [1219, 646] width 54 height 11
click at [1185, 572] on button "Save" at bounding box center [1209, 577] width 113 height 34
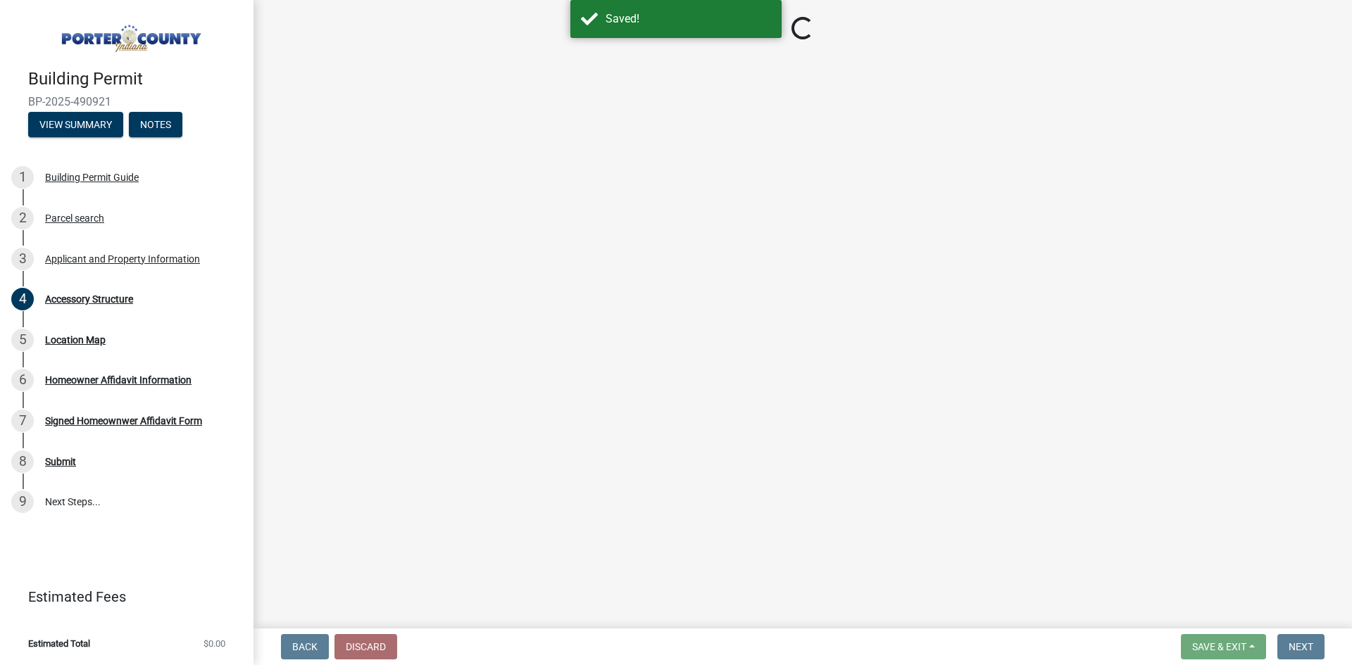
select select "b3000bfd-f408-4deb-8000-b6d1b85894a4"
select select "c9e834ac-bebe-4d20-b79b-0346d2791f6f"
select select "29856c7f-eeba-4e54-97cb-4d08c5c5b677"
select select "d4b8d1da-05eb-44cd-bbb6-c979fa719f22"
